Goal: Find specific page/section: Find specific page/section

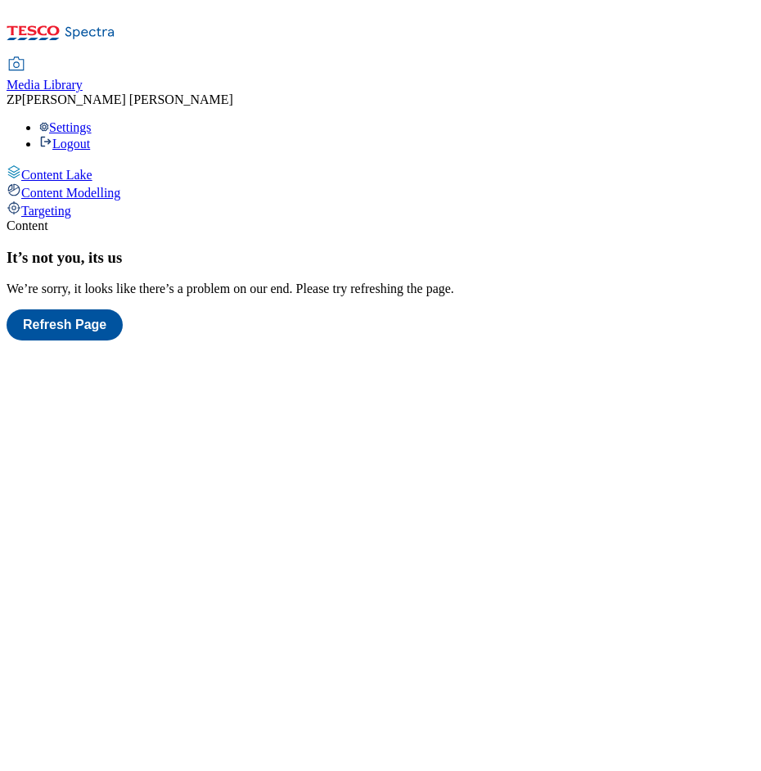
click at [72, 201] on div "Targeting" at bounding box center [381, 210] width 748 height 18
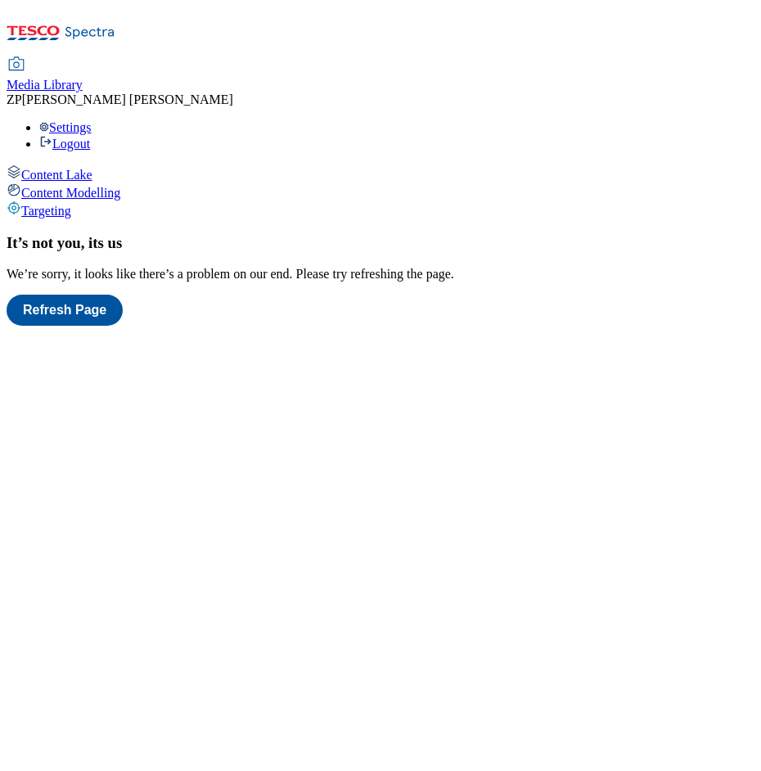
click at [90, 186] on span "Content Modelling" at bounding box center [70, 193] width 99 height 14
